Goal: Ask a question

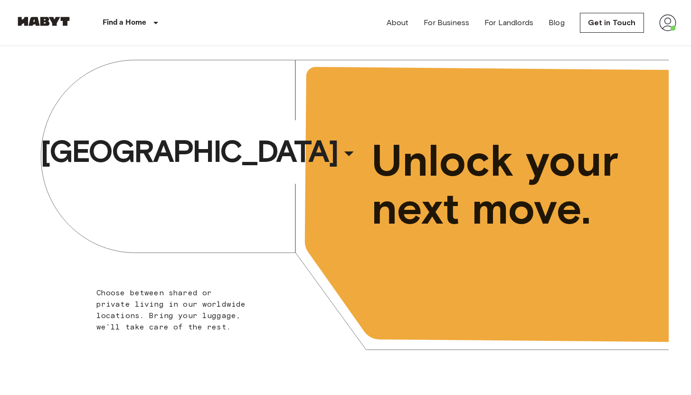
click at [666, 22] on img at bounding box center [667, 22] width 17 height 17
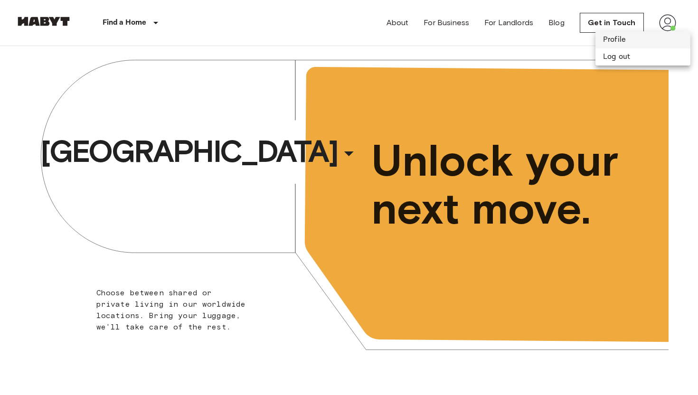
click at [645, 40] on li "Profile" at bounding box center [642, 39] width 95 height 17
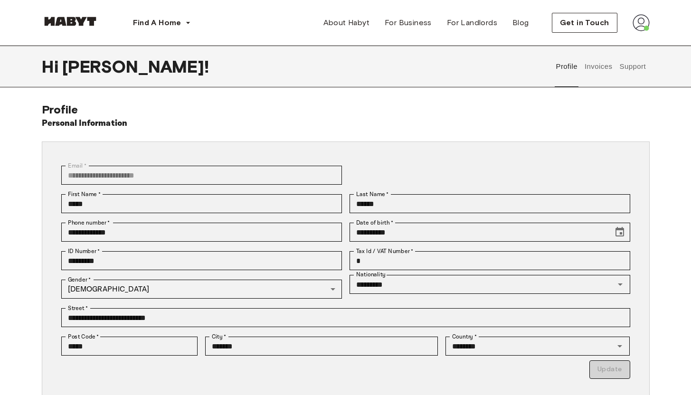
click at [626, 70] on button "Support" at bounding box center [632, 67] width 29 height 42
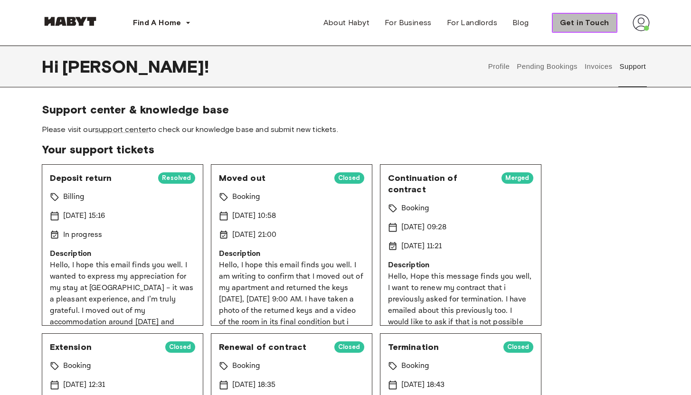
click at [595, 23] on span "Get in Touch" at bounding box center [584, 22] width 49 height 11
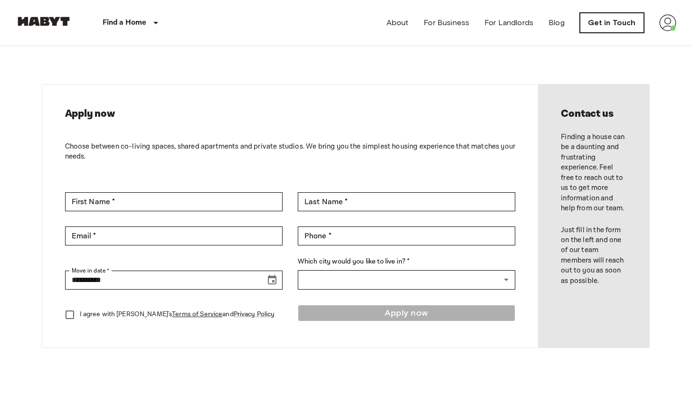
click at [621, 26] on link "Get in Touch" at bounding box center [611, 23] width 64 height 20
click at [665, 20] on img at bounding box center [667, 22] width 17 height 17
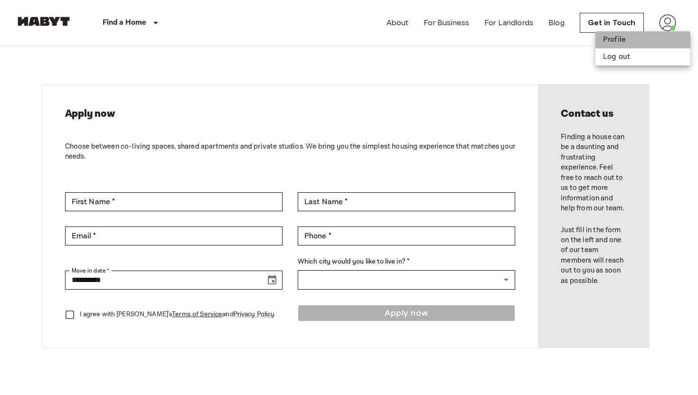
click at [623, 43] on li "Profile" at bounding box center [642, 39] width 95 height 17
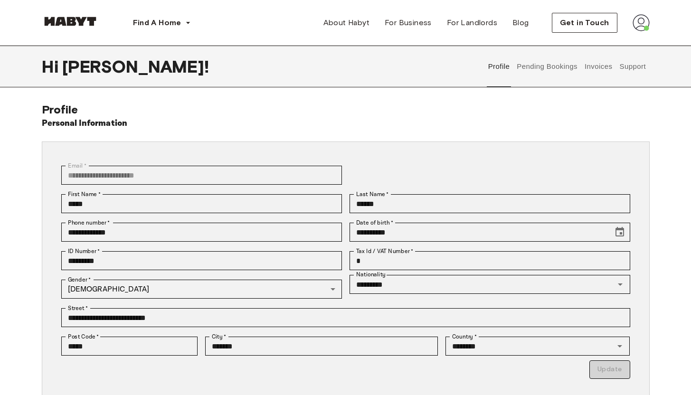
click at [628, 69] on button "Support" at bounding box center [632, 67] width 29 height 42
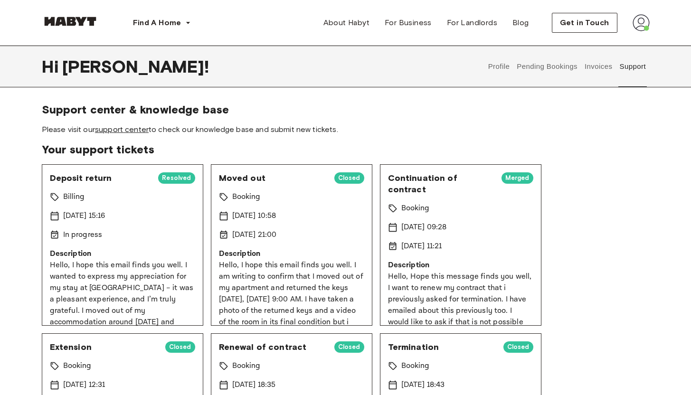
click at [126, 127] on link "support center" at bounding box center [122, 129] width 54 height 9
